Goal: Information Seeking & Learning: Check status

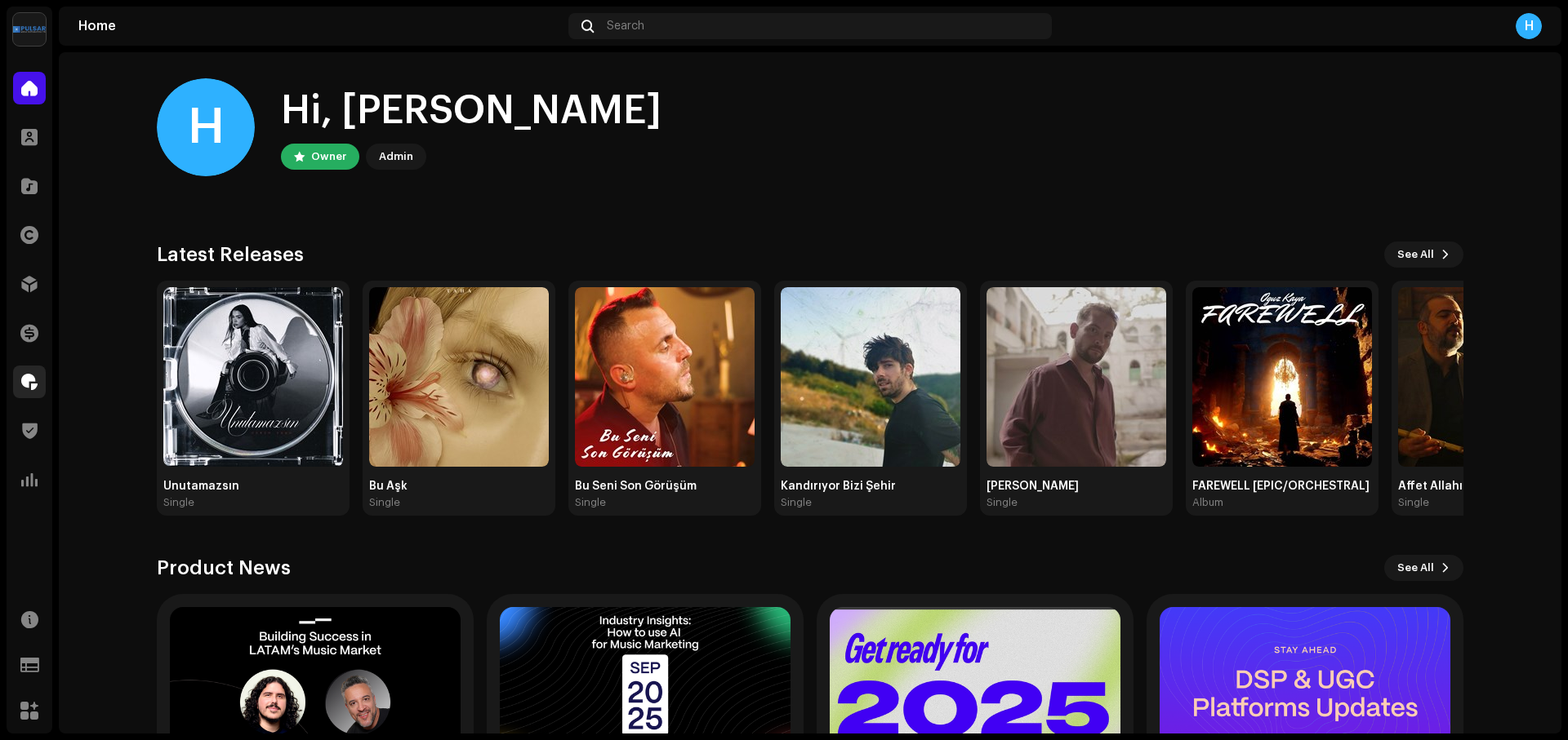
click at [30, 388] on span at bounding box center [29, 381] width 16 height 13
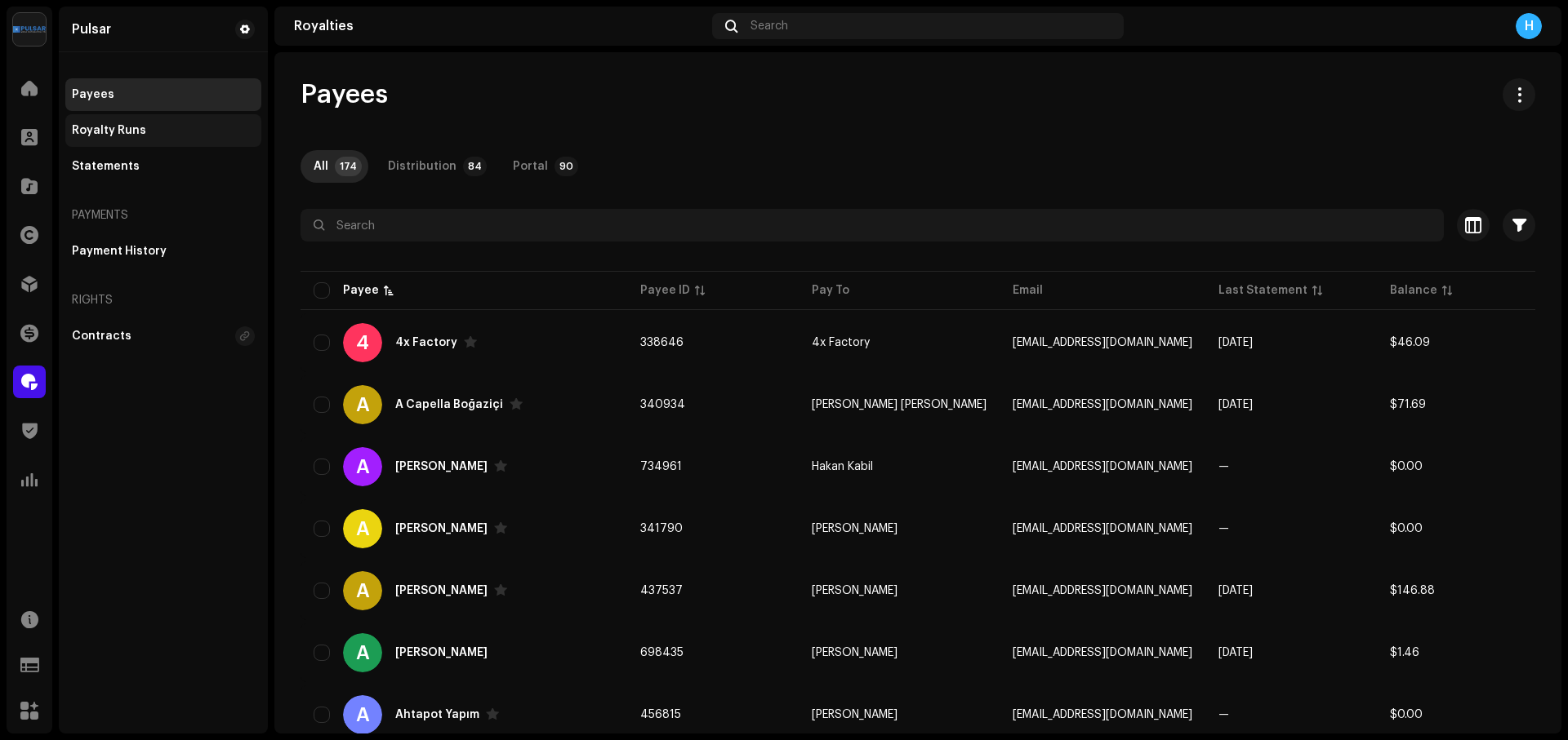
click at [145, 131] on div "Royalty Runs" at bounding box center [163, 130] width 183 height 13
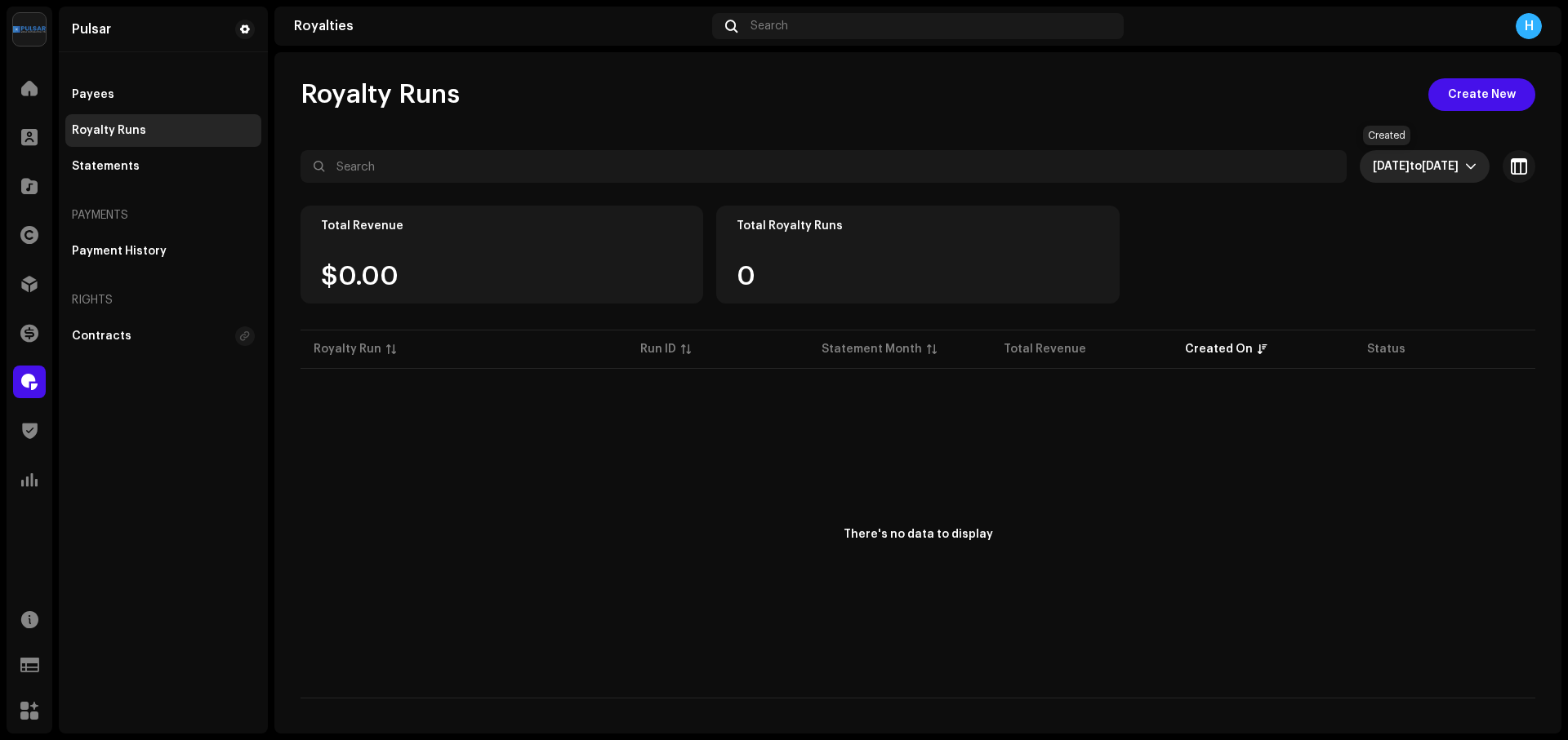
click at [1373, 160] on span "[DATE]" at bounding box center [1391, 165] width 37 height 11
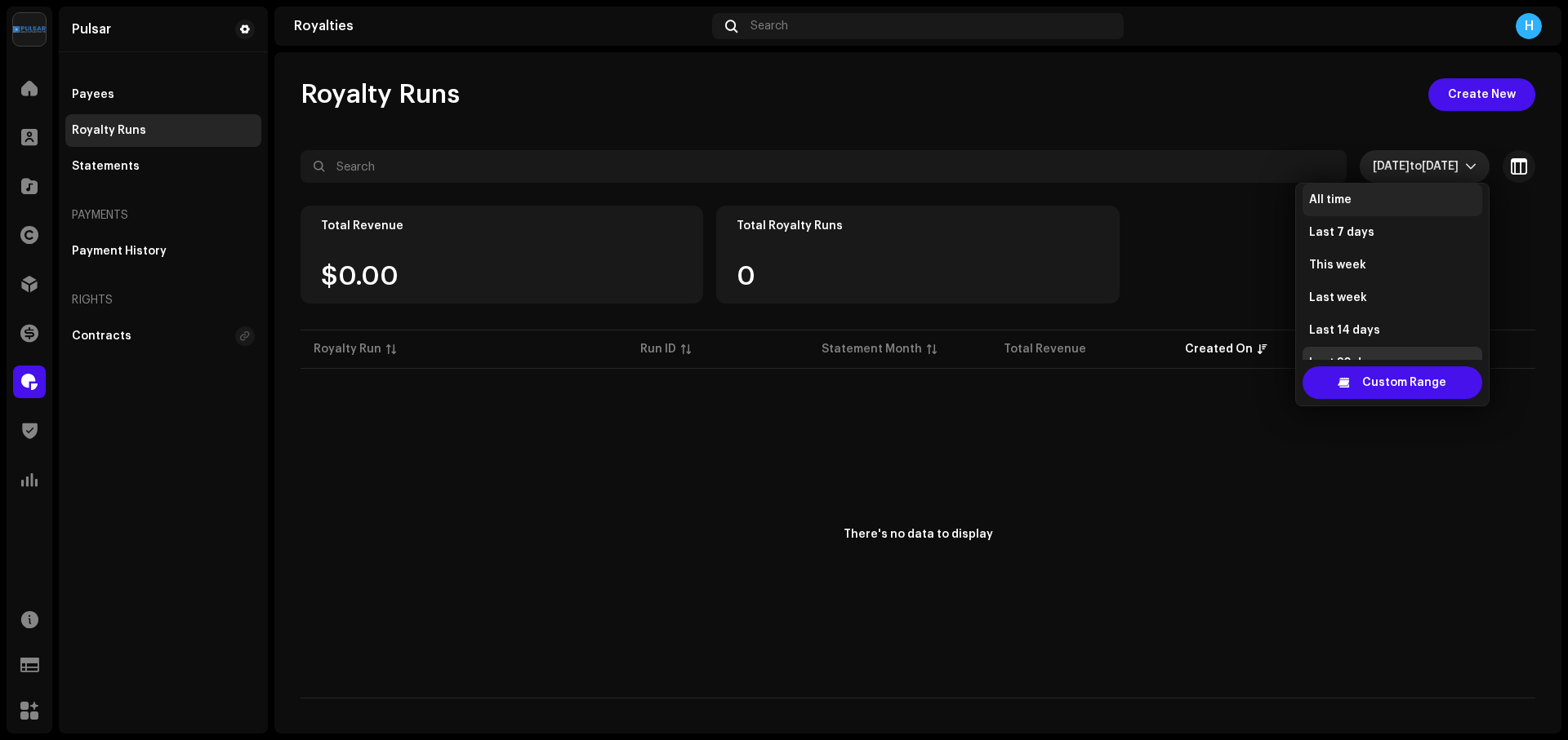
click at [1356, 192] on li "All time" at bounding box center [1392, 199] width 180 height 32
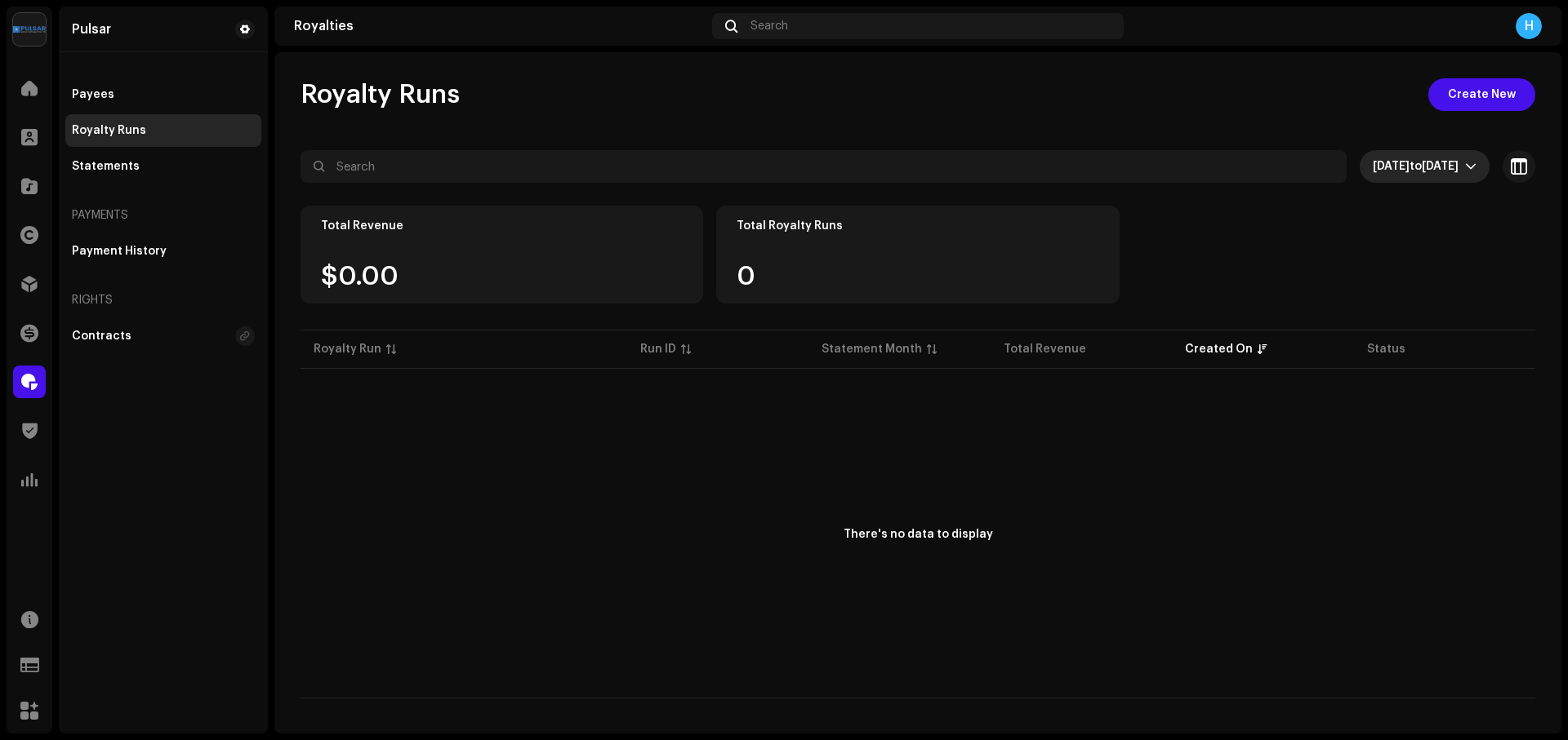
scroll to position [26, 0]
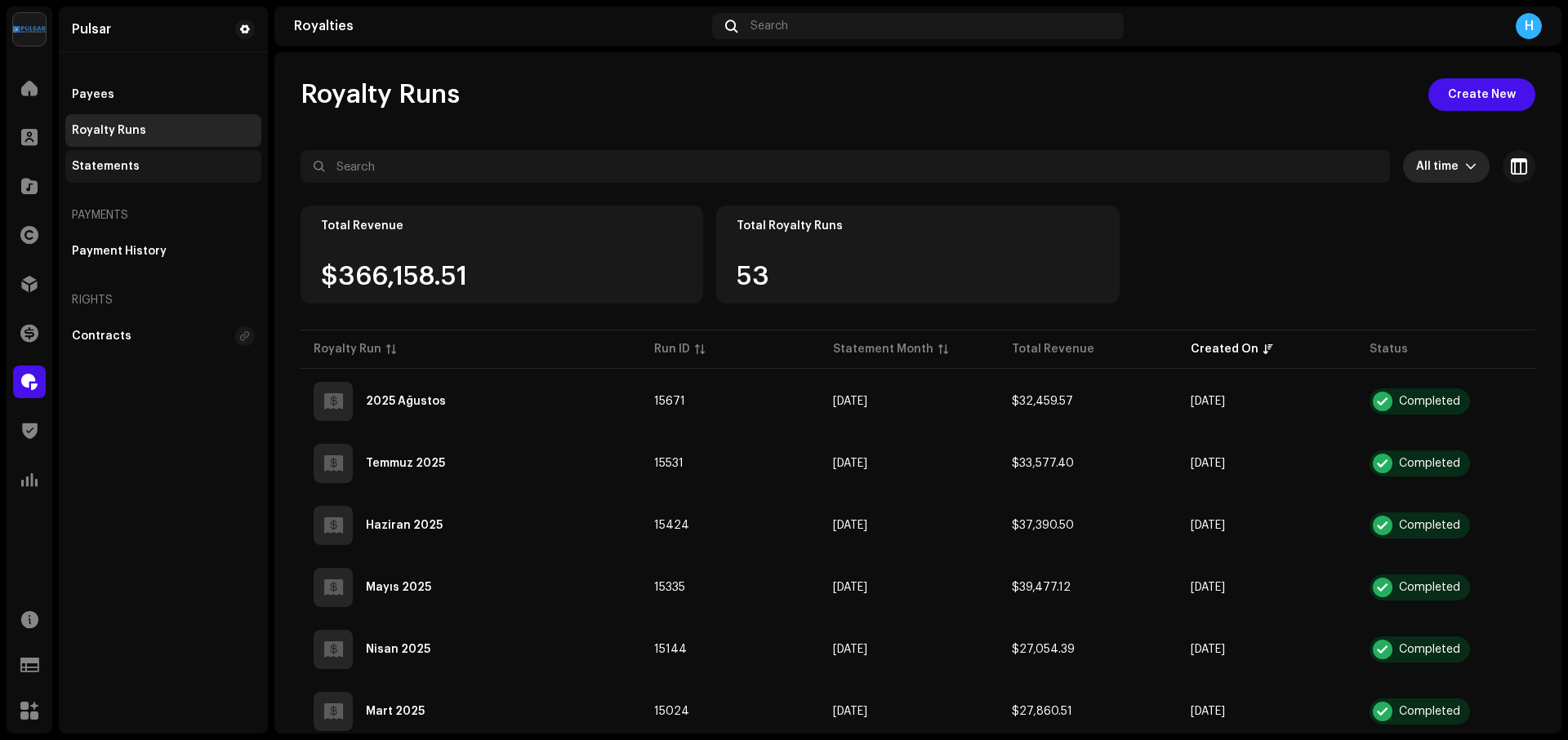
click at [119, 160] on div "Statements" at bounding box center [106, 166] width 68 height 13
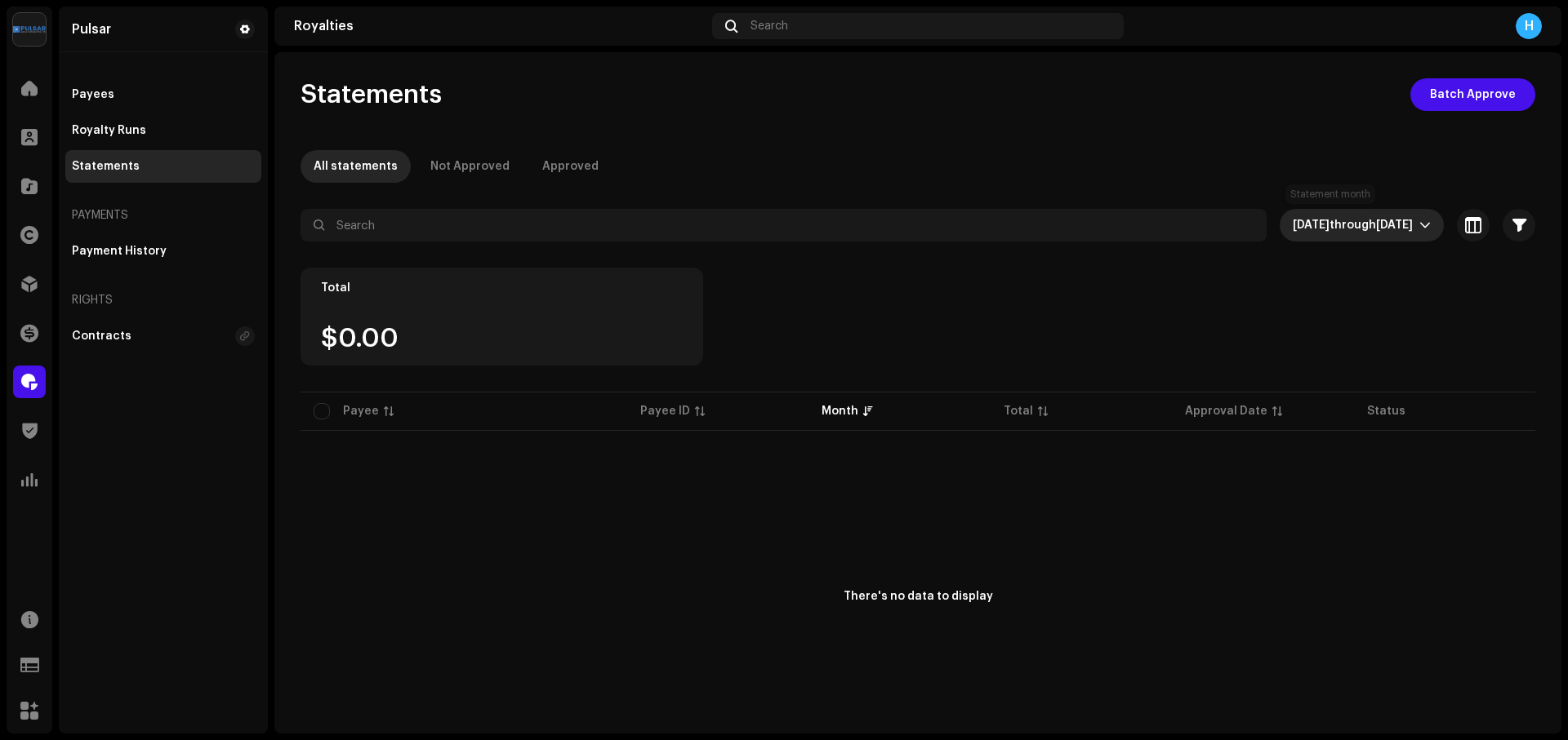
click at [1329, 225] on span "through" at bounding box center [1352, 225] width 47 height 11
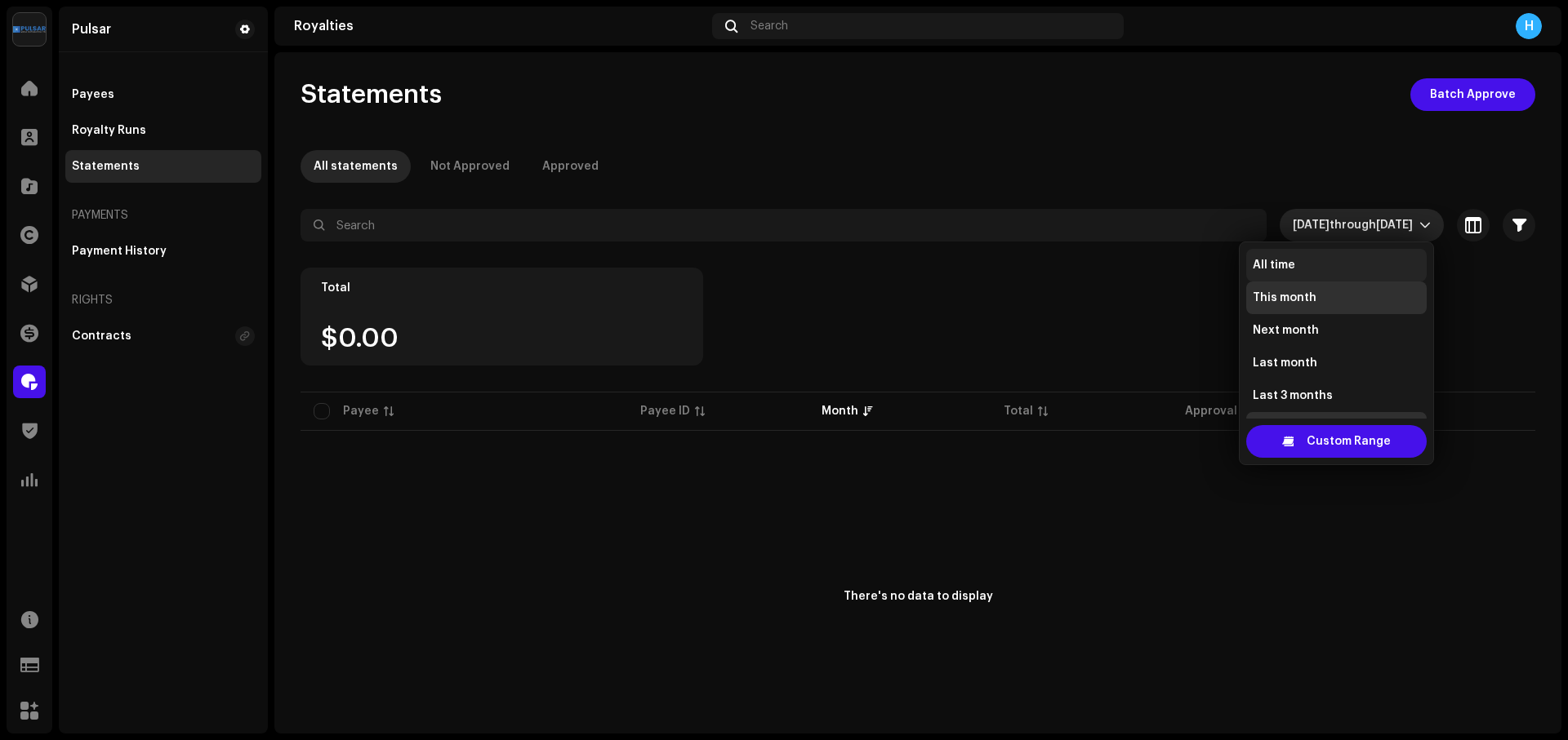
click at [1308, 263] on li "All time" at bounding box center [1336, 265] width 181 height 32
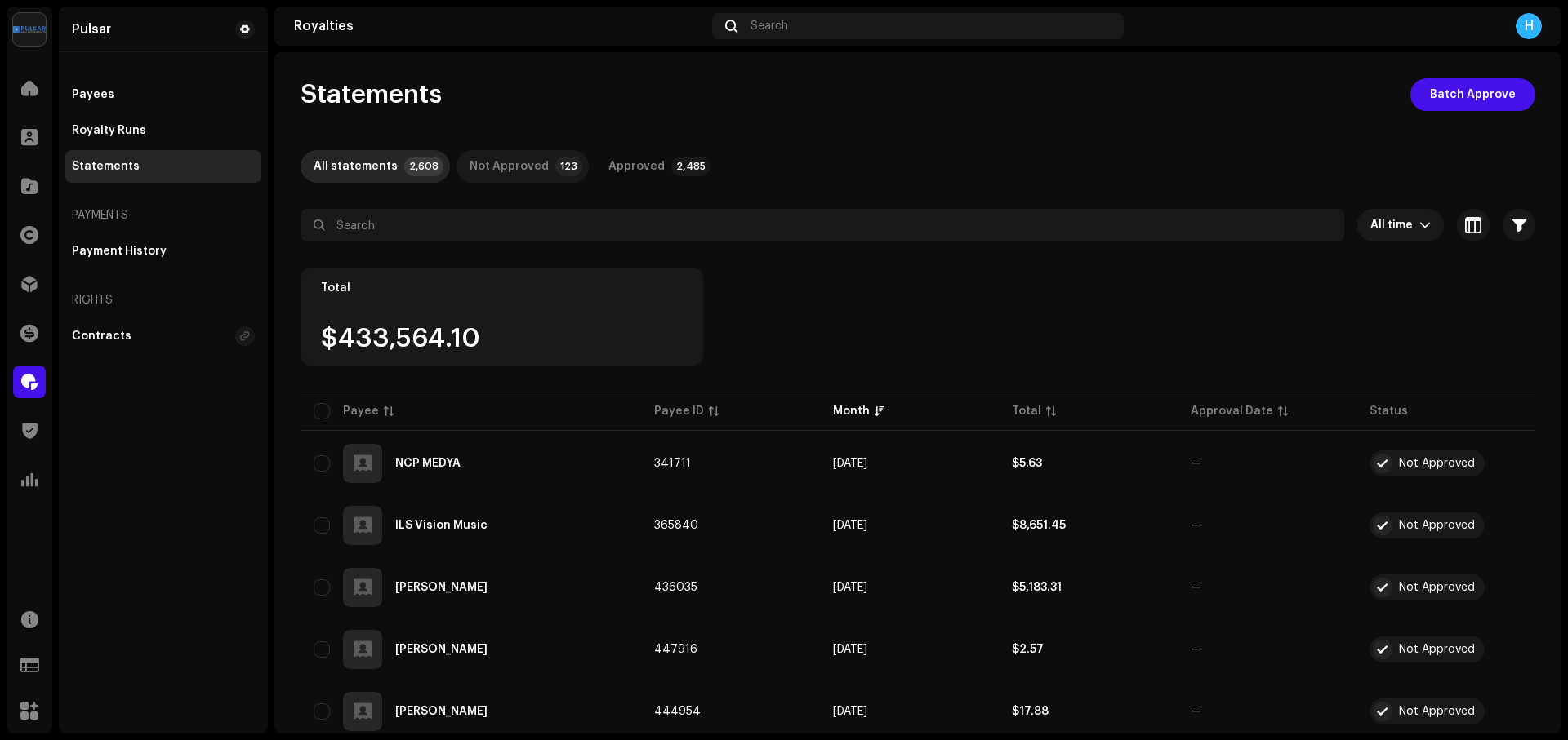
click at [525, 165] on div "Not Approved" at bounding box center [509, 166] width 79 height 32
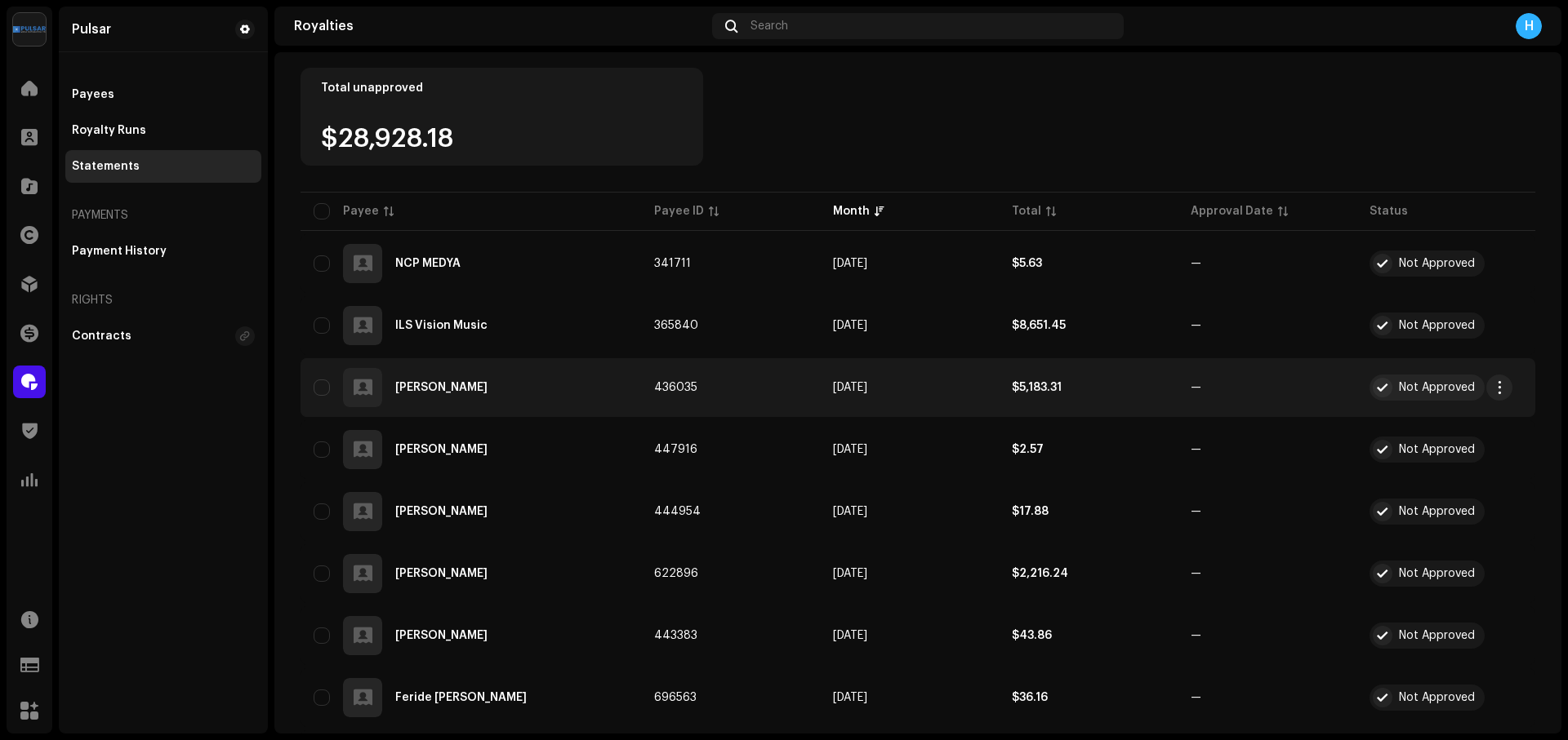
scroll to position [301, 0]
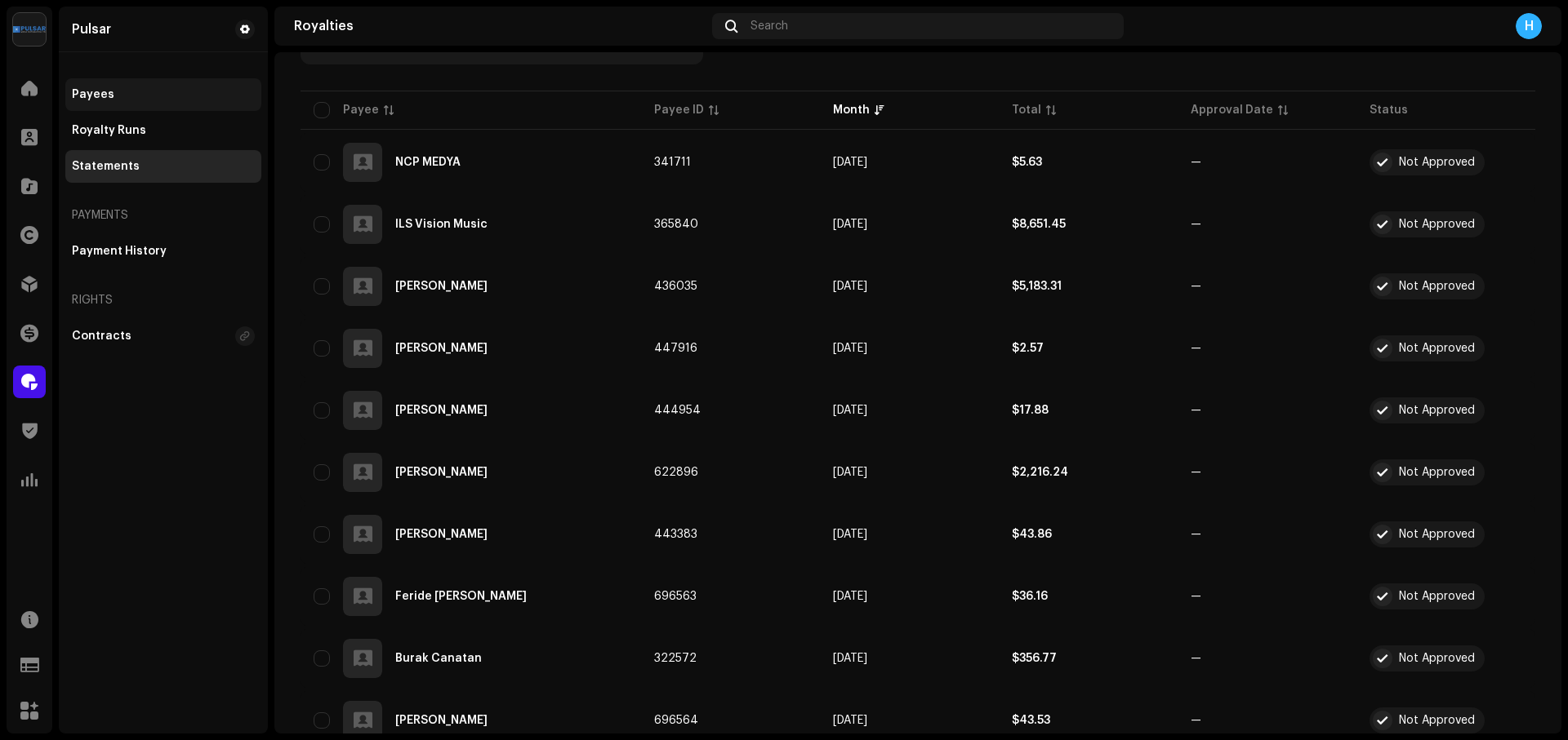
click at [115, 94] on div "Payees" at bounding box center [163, 94] width 183 height 13
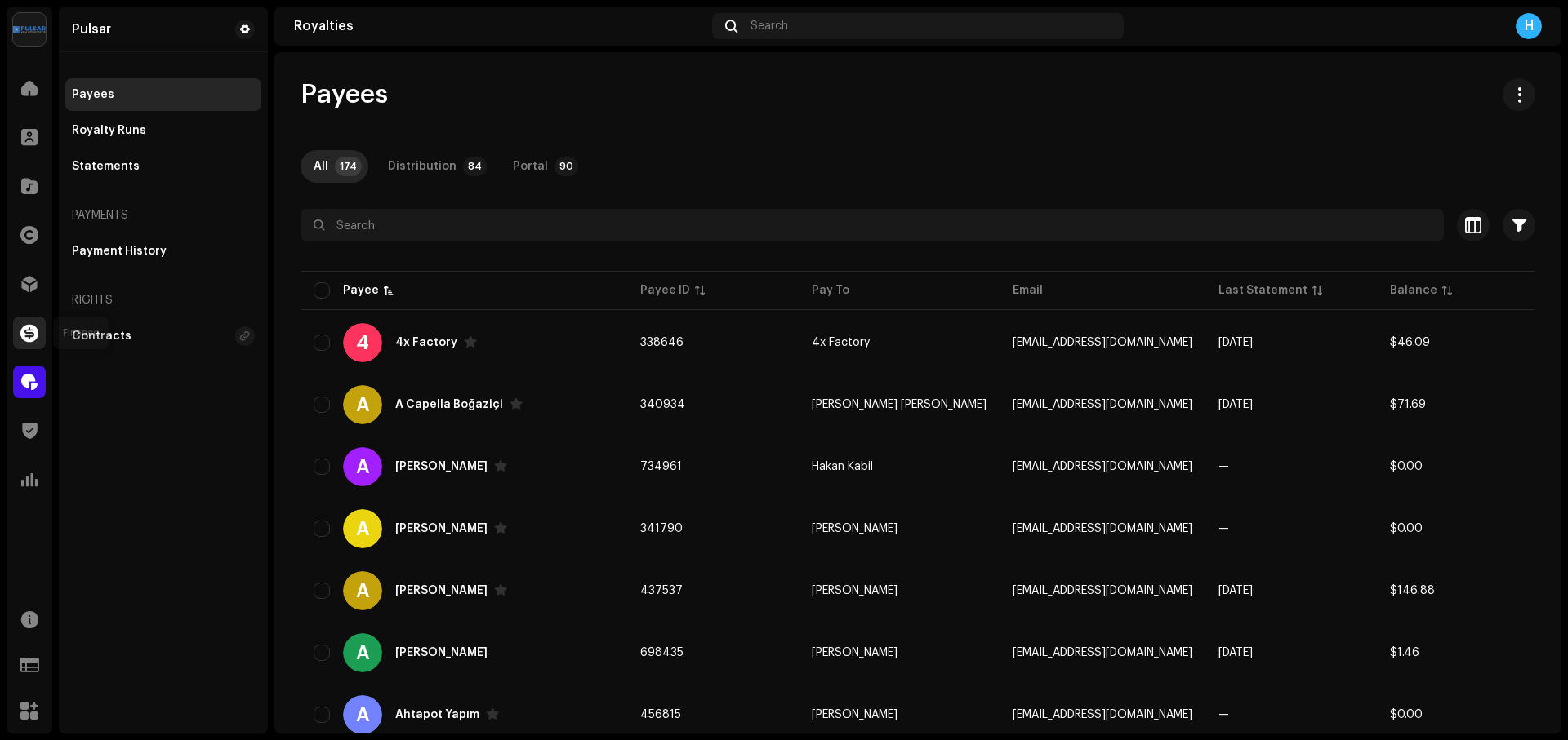
click at [30, 327] on span at bounding box center [29, 333] width 18 height 13
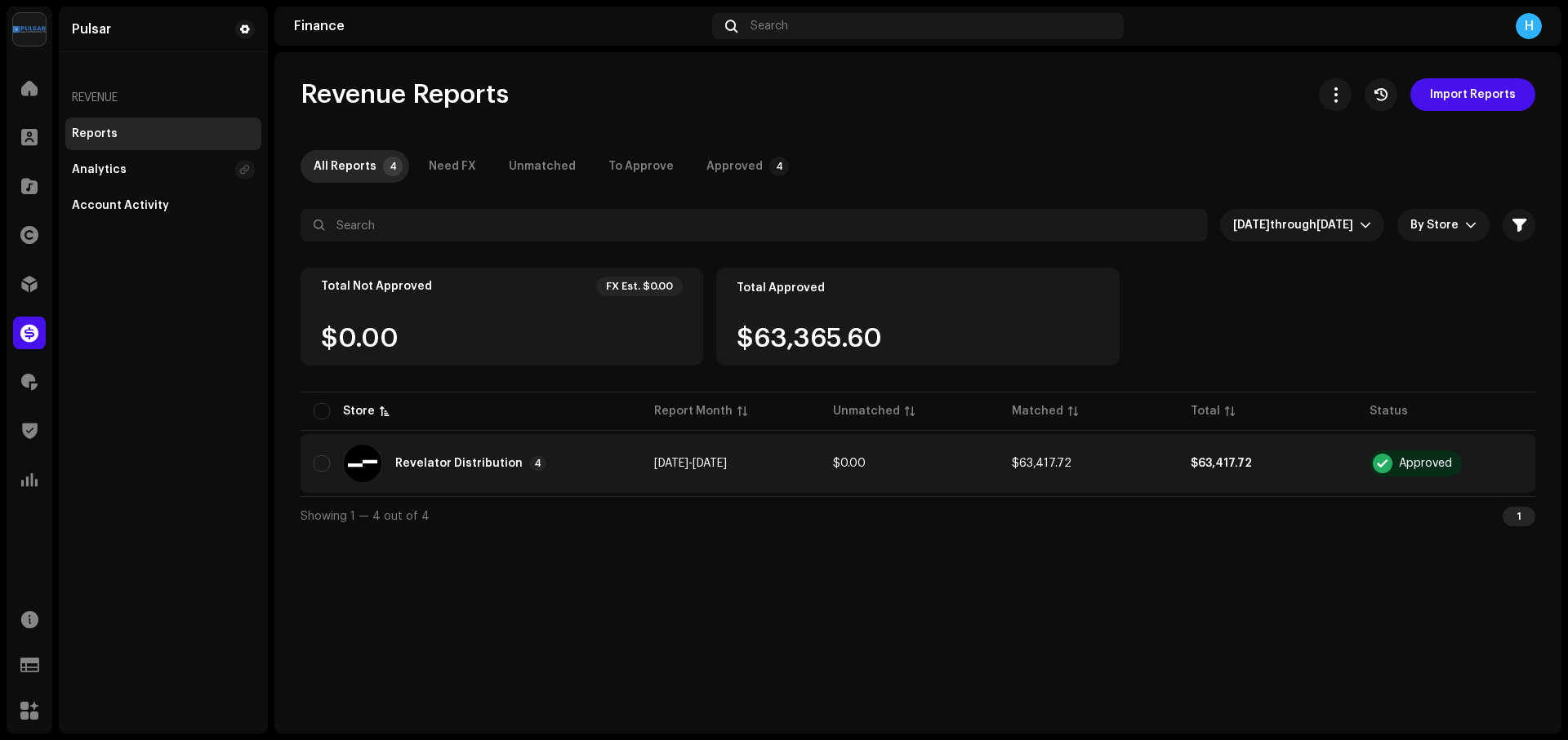
click at [1029, 463] on span "$63,417.72" at bounding box center [1042, 463] width 59 height 11
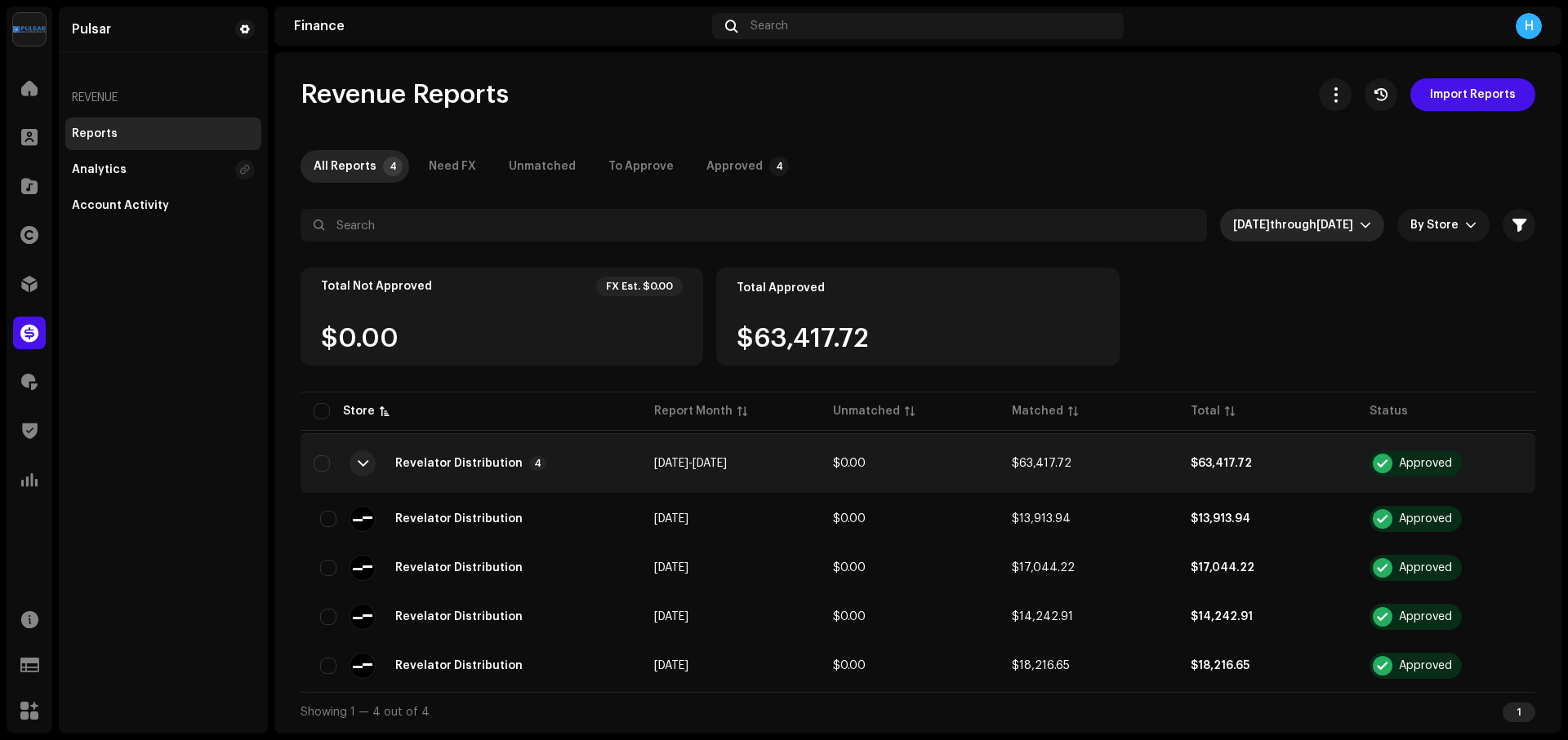
click at [1368, 215] on div "dropdown trigger" at bounding box center [1365, 225] width 11 height 32
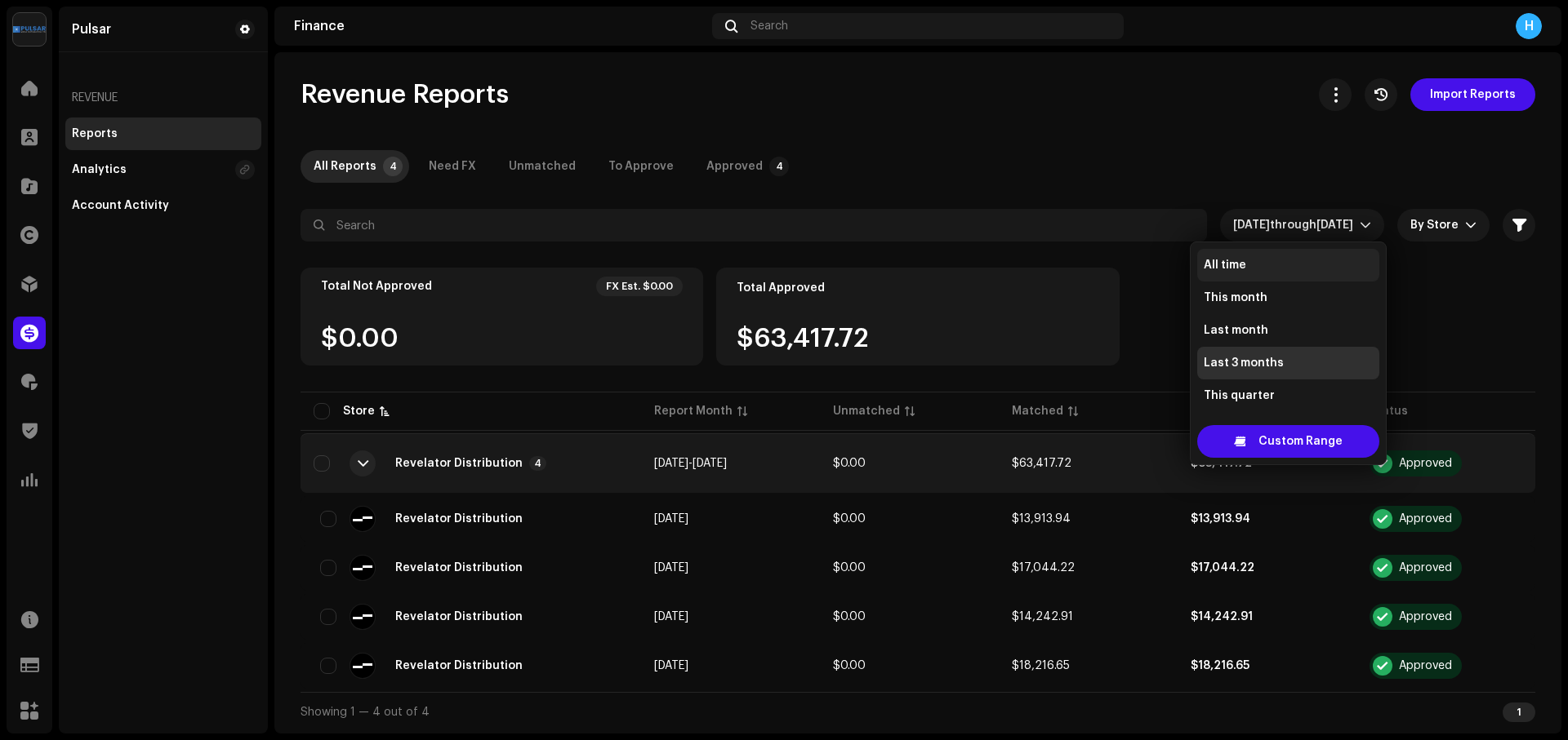
click at [1247, 264] on li "All time" at bounding box center [1288, 265] width 183 height 32
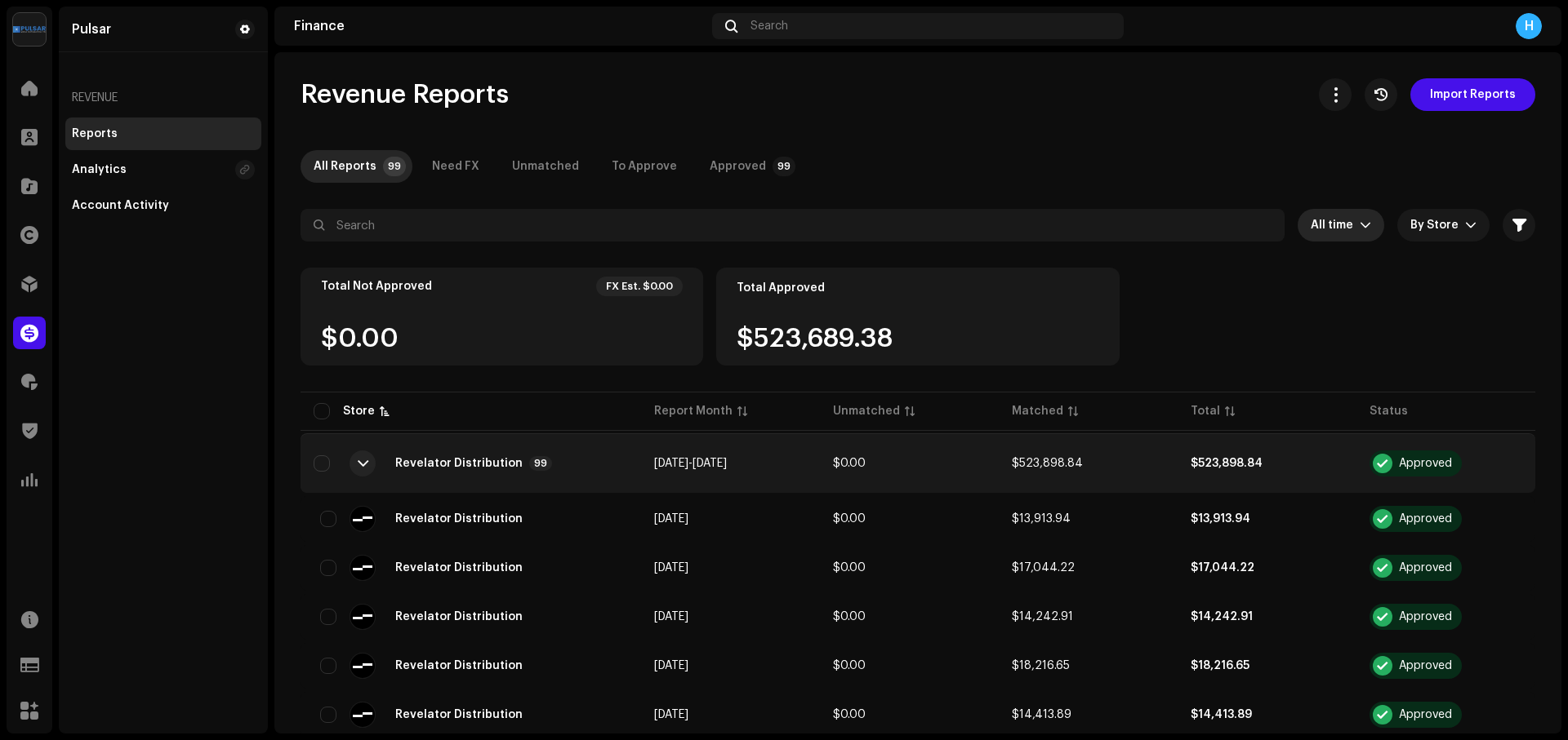
scroll to position [144, 0]
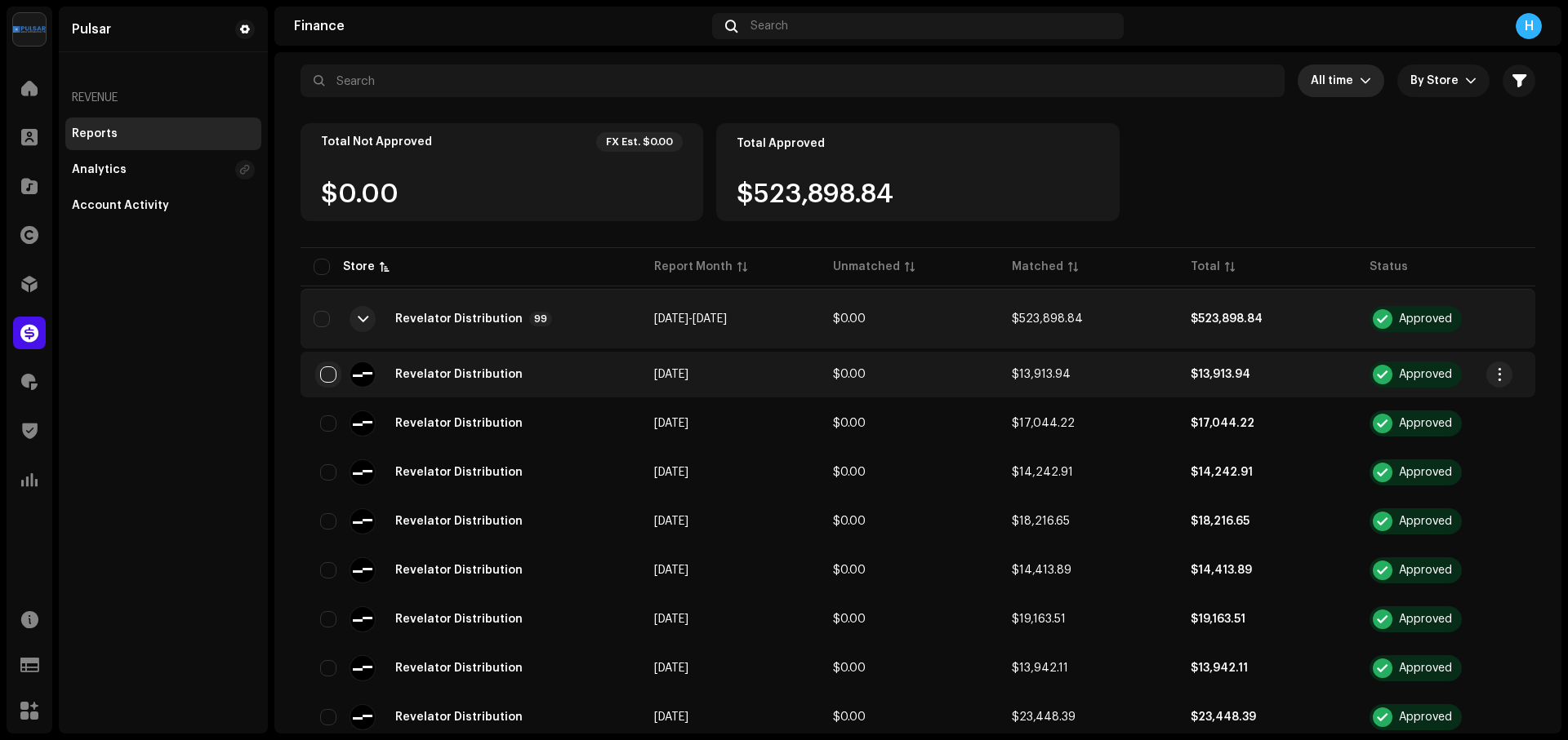
click at [323, 375] on input "checkbox" at bounding box center [328, 374] width 16 height 16
checkbox input "true"
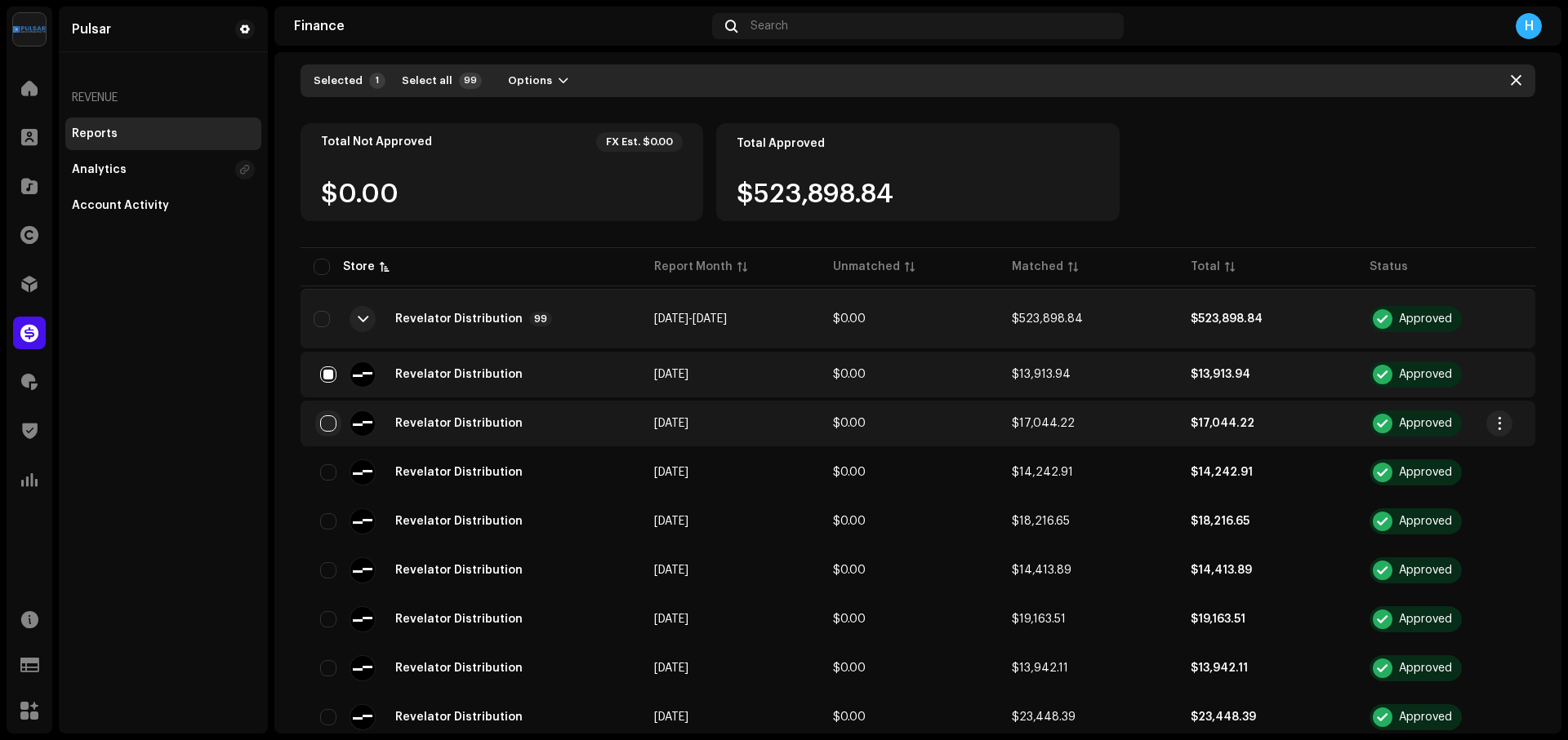
click at [329, 420] on input "checkbox" at bounding box center [328, 423] width 16 height 16
drag, startPoint x: 329, startPoint y: 420, endPoint x: 332, endPoint y: 401, distance: 19.2
click at [329, 419] on input "checkbox" at bounding box center [328, 423] width 16 height 16
checkbox input "false"
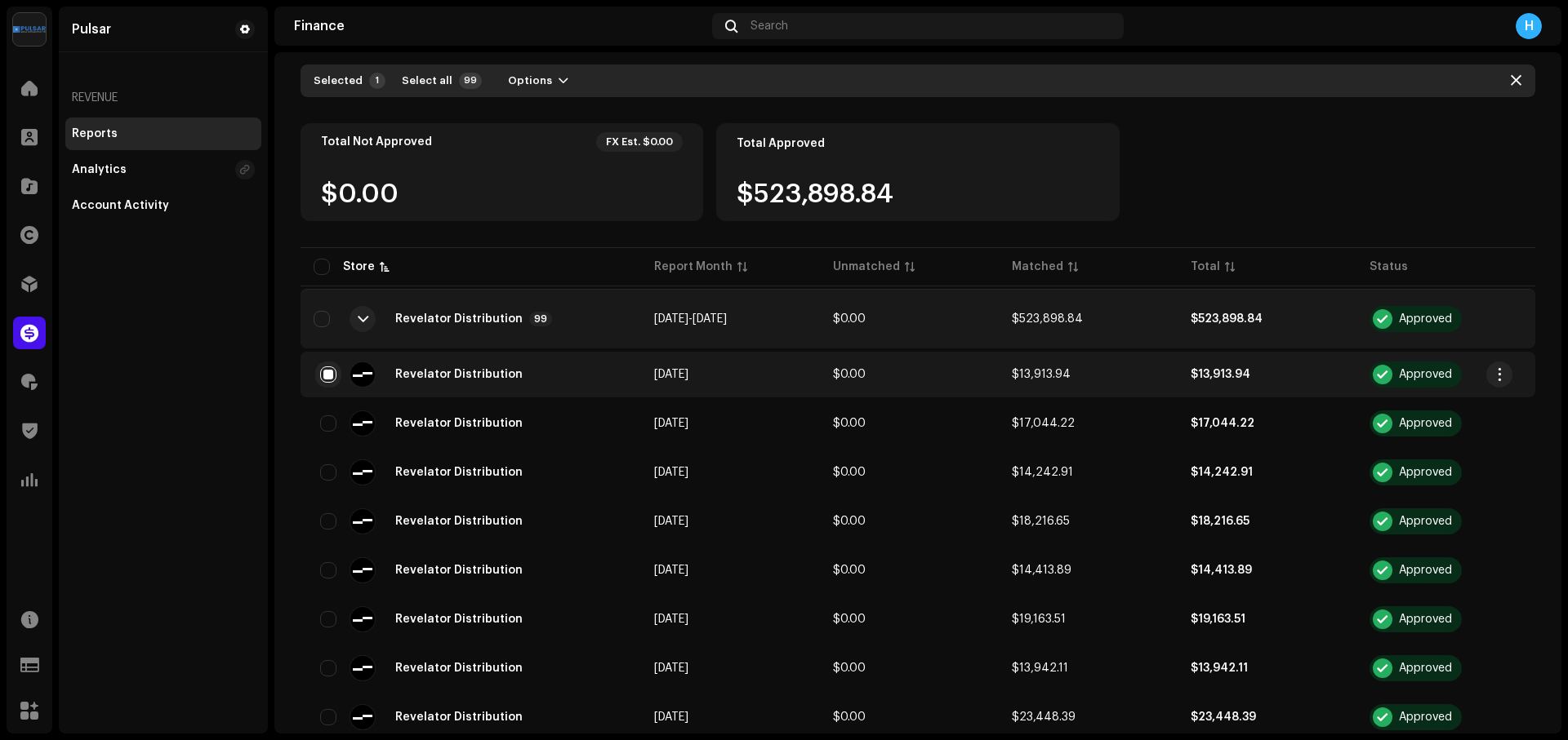
click at [327, 376] on input "checkbox" at bounding box center [328, 374] width 16 height 16
checkbox input "false"
